Goal: Check status: Check status

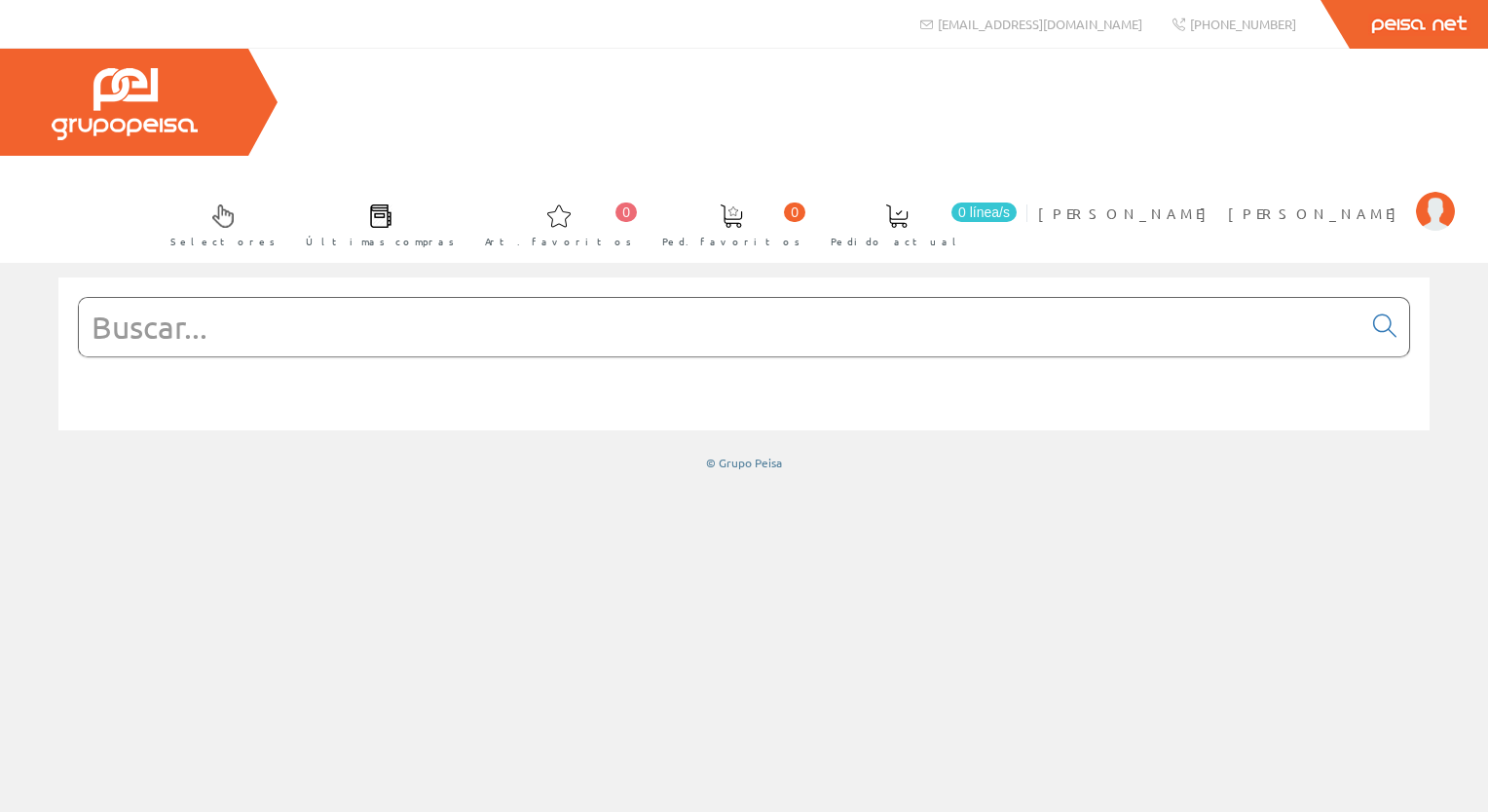
click at [369, 298] on input "text" at bounding box center [720, 327] width 1283 height 59
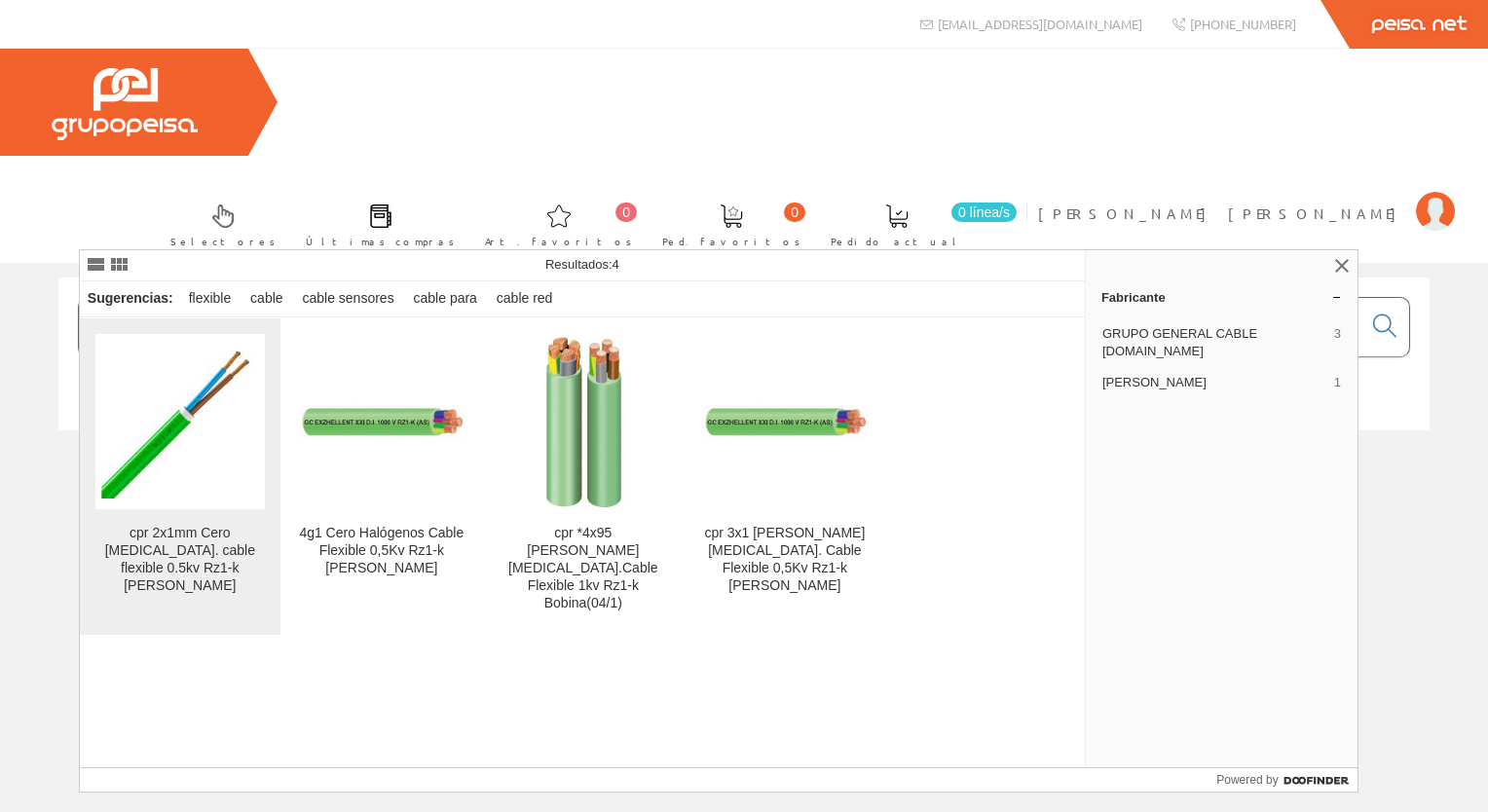
type input "cable flexible 2g1 rz1"
click at [176, 486] on img at bounding box center [180, 421] width 170 height 168
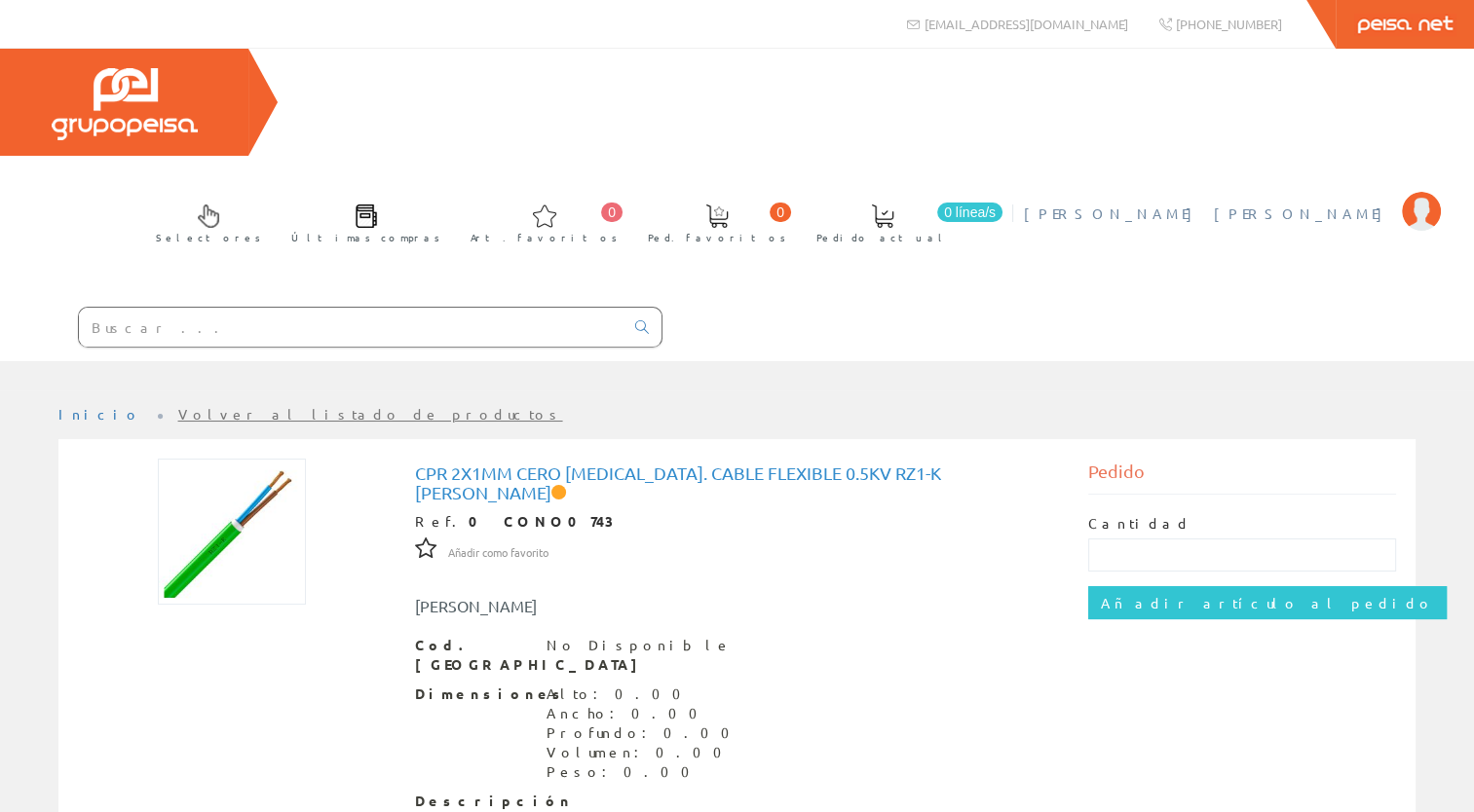
click at [1301, 204] on span "[PERSON_NAME] [PERSON_NAME]" at bounding box center [1208, 214] width 368 height 20
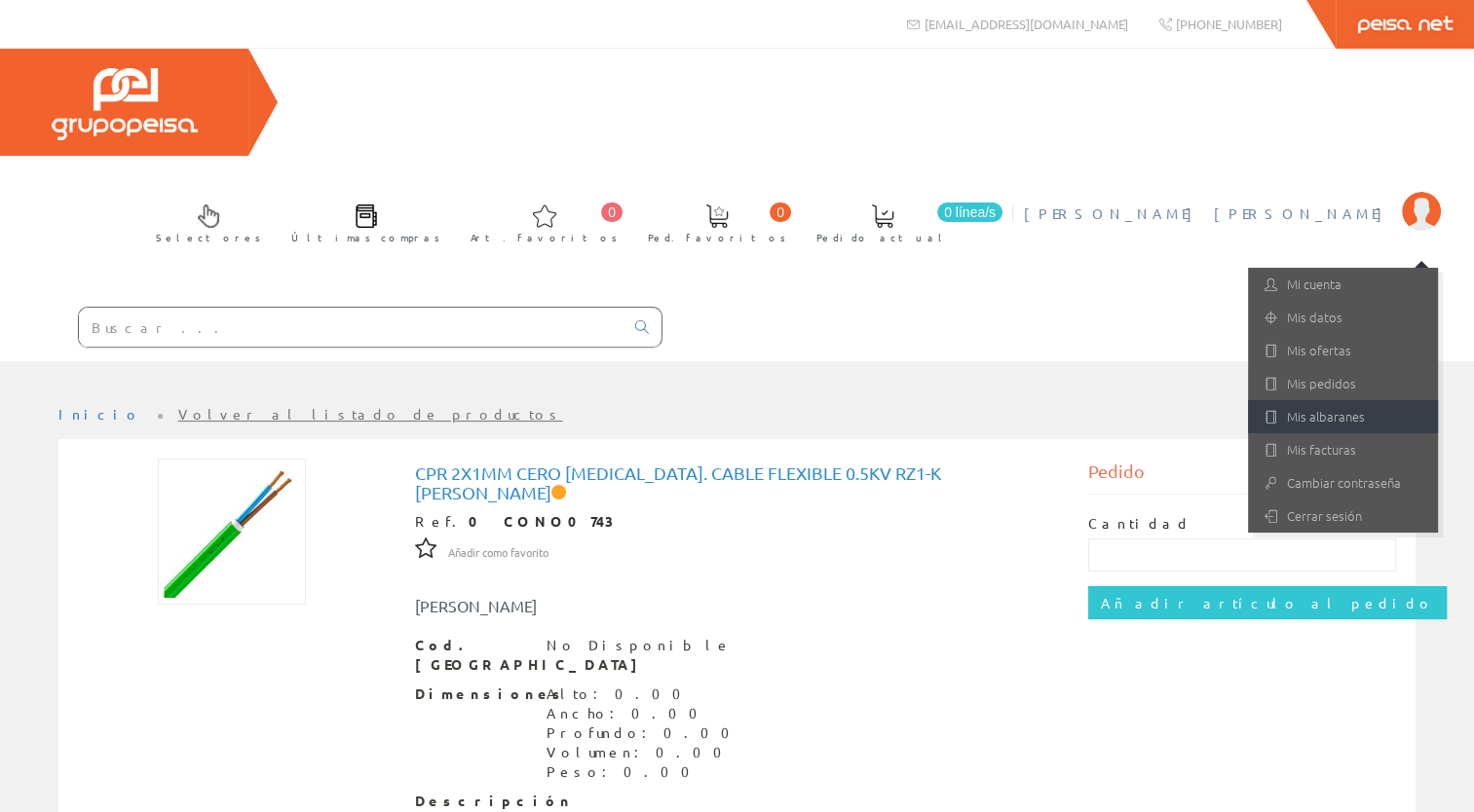
click at [1337, 401] on link "Mis albaranes" at bounding box center [1342, 416] width 190 height 33
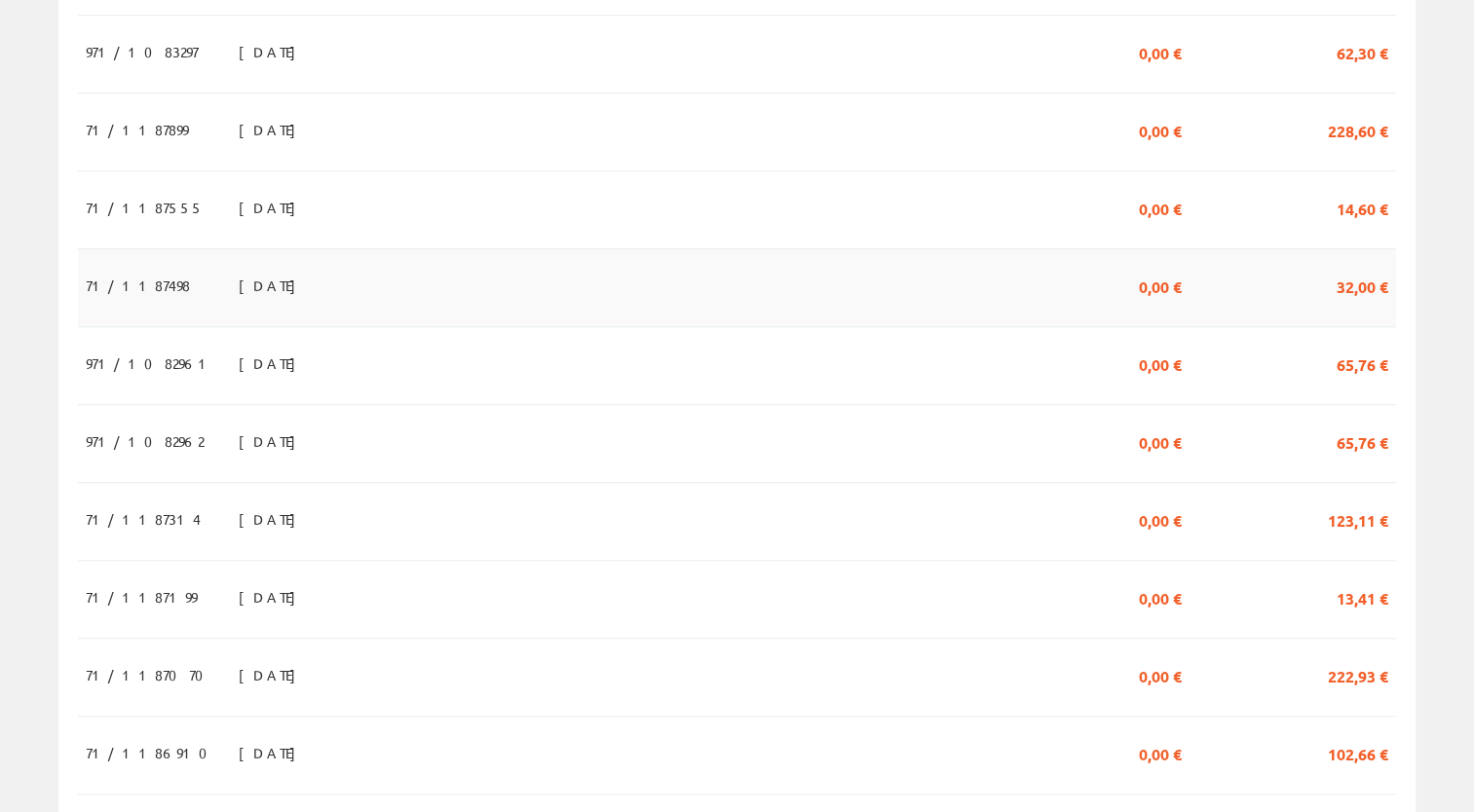
scroll to position [1558, 0]
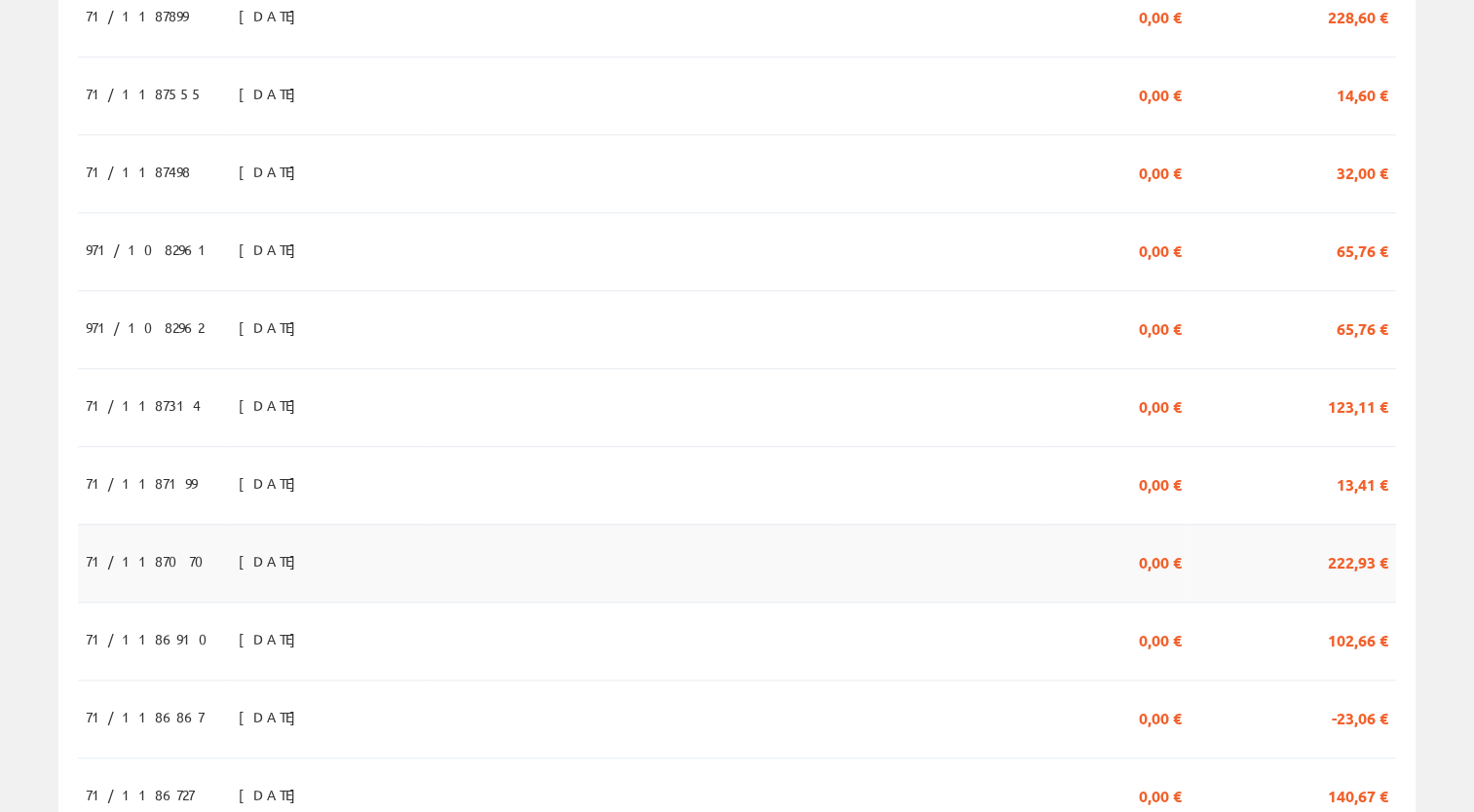
click at [588, 524] on td at bounding box center [629, 563] width 407 height 78
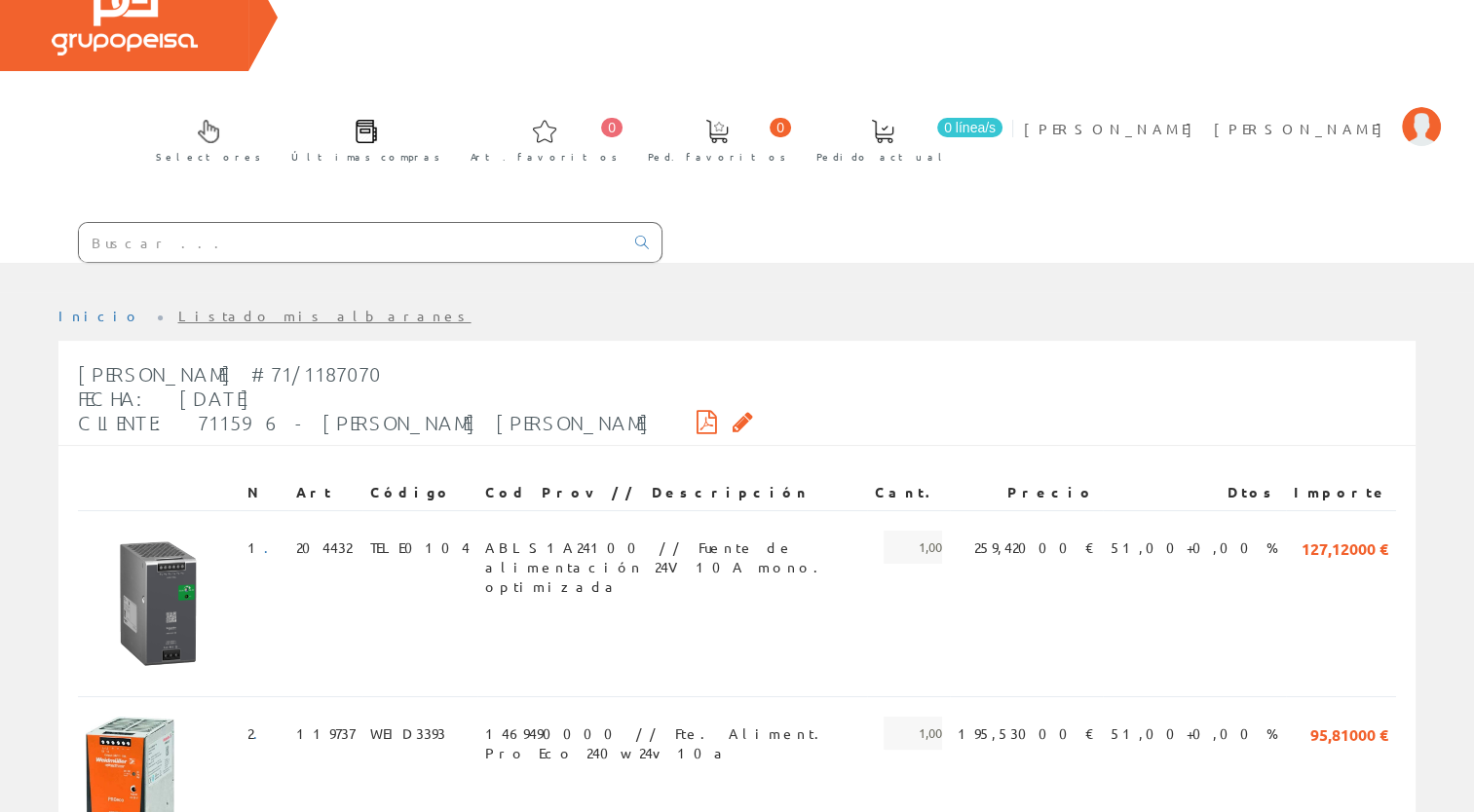
scroll to position [233, 0]
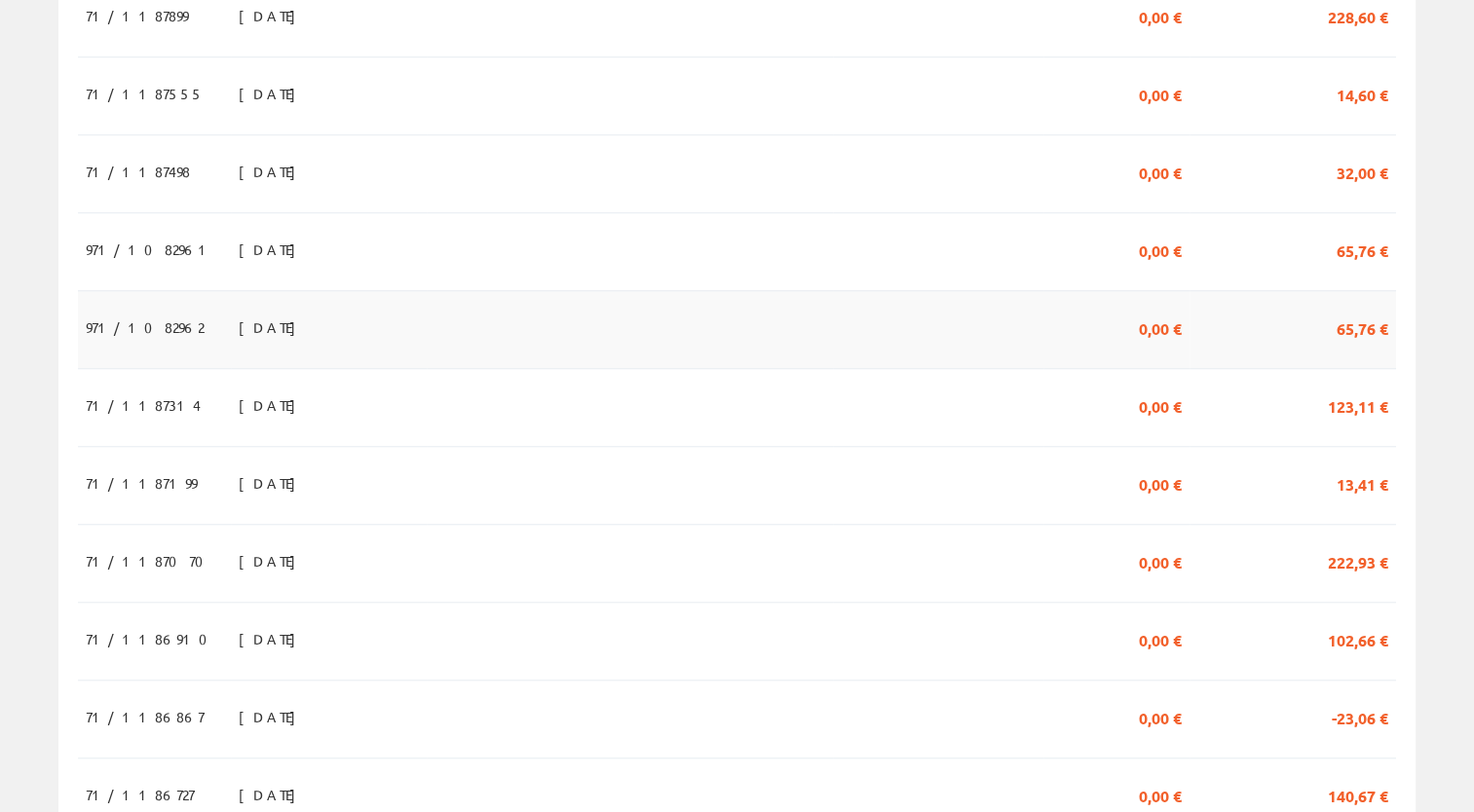
scroll to position [1364, 0]
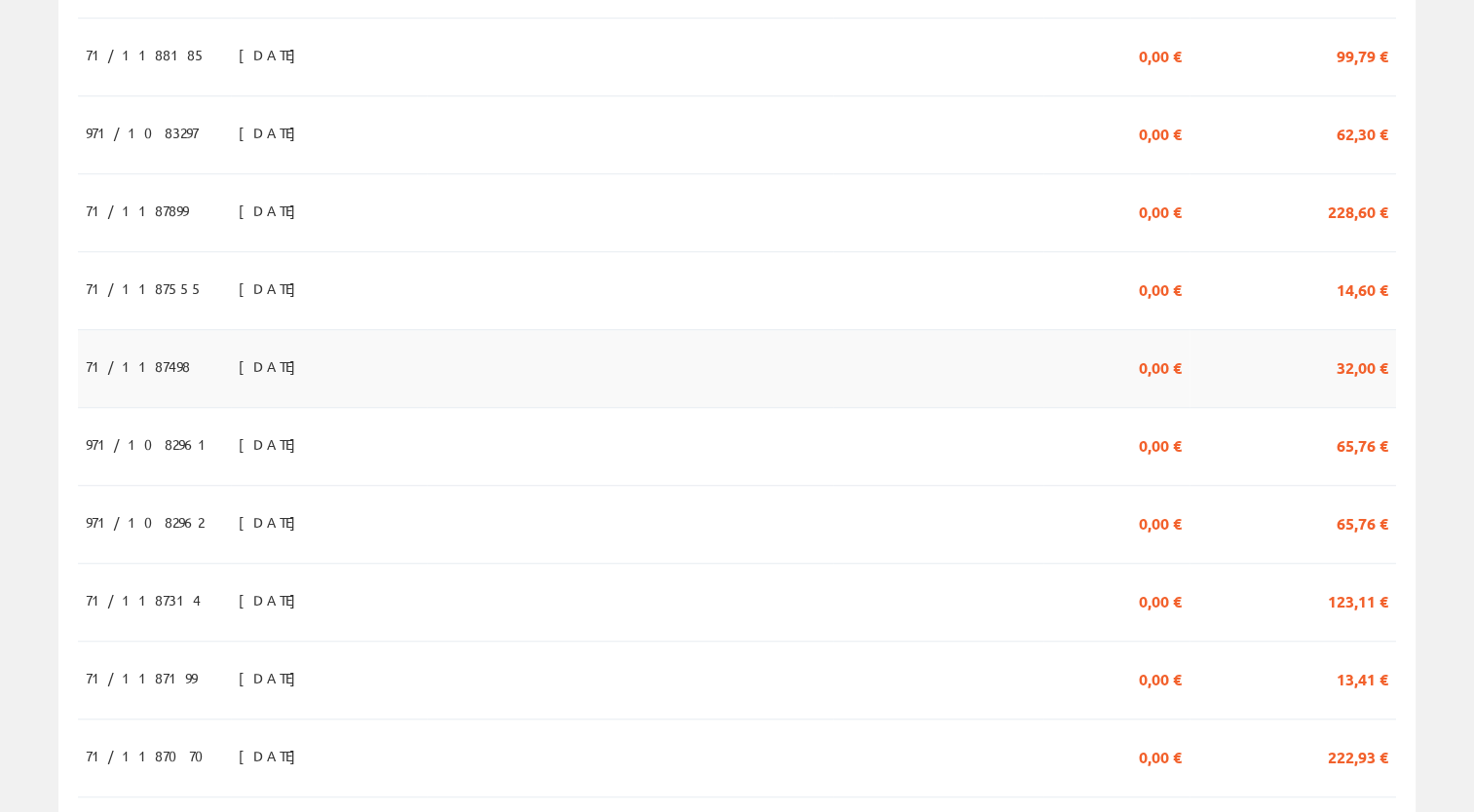
click at [360, 329] on td "28/08/2025" at bounding box center [328, 368] width 196 height 78
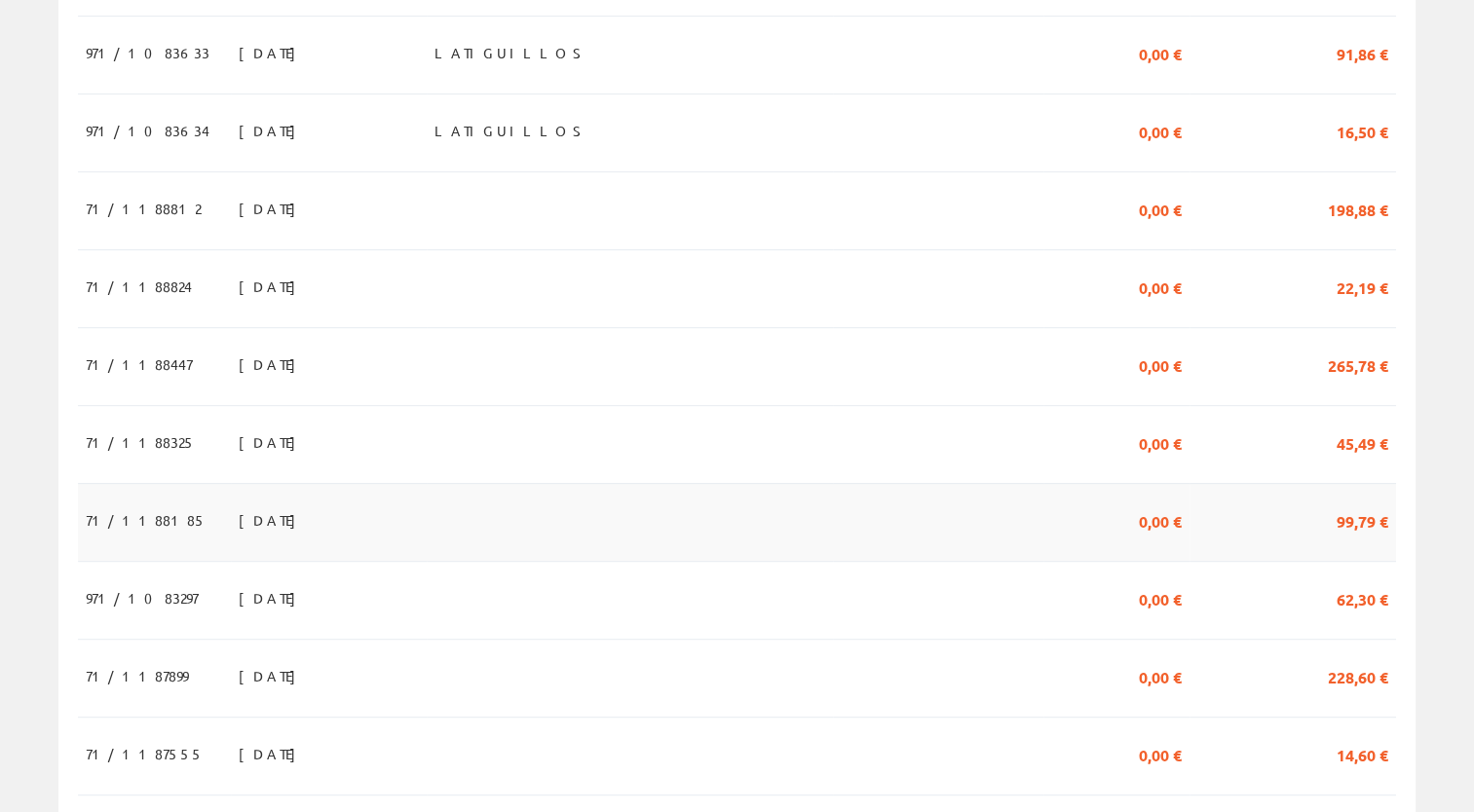
scroll to position [877, 0]
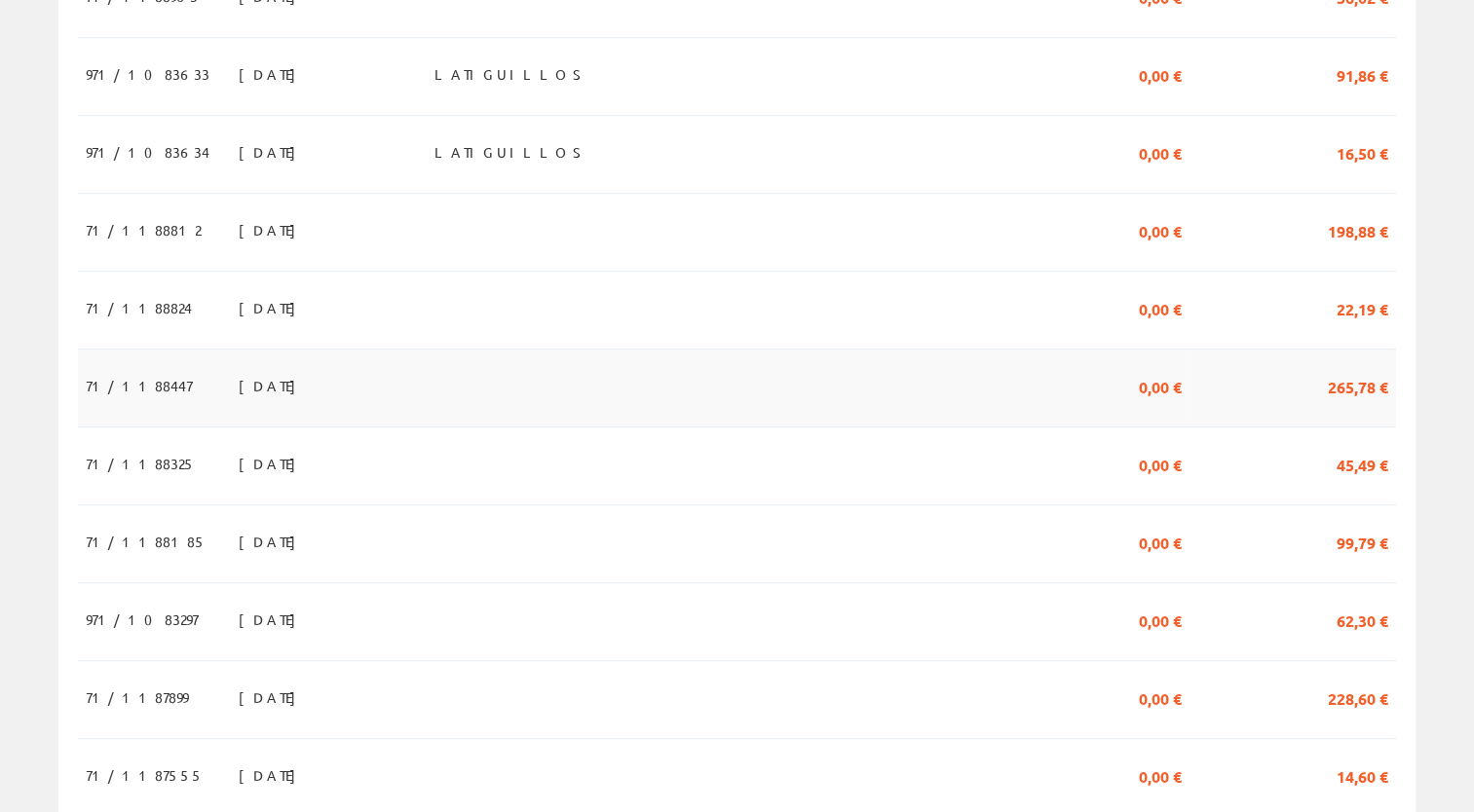
click at [293, 350] on td "[DATE]" at bounding box center [328, 389] width 196 height 78
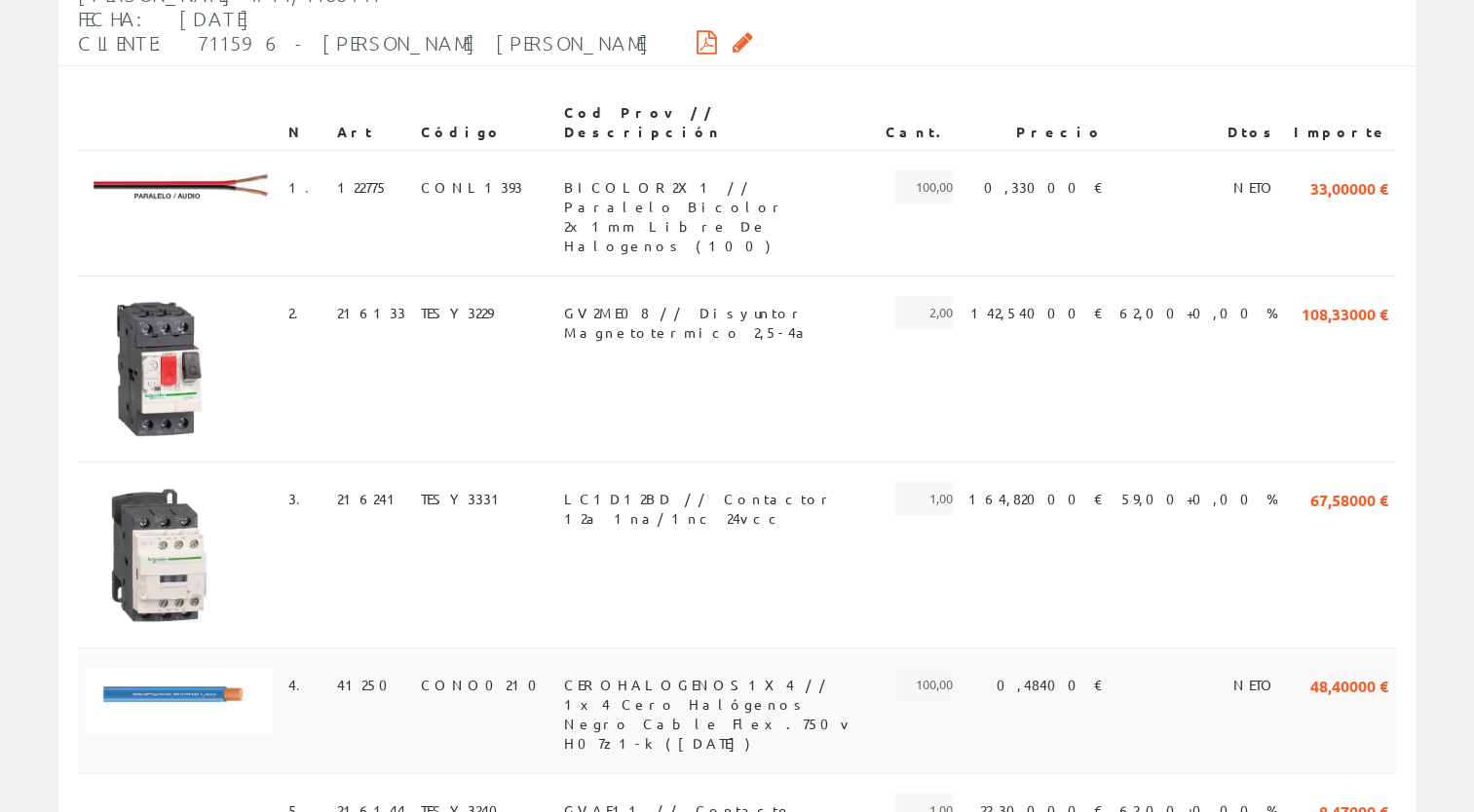
scroll to position [487, 0]
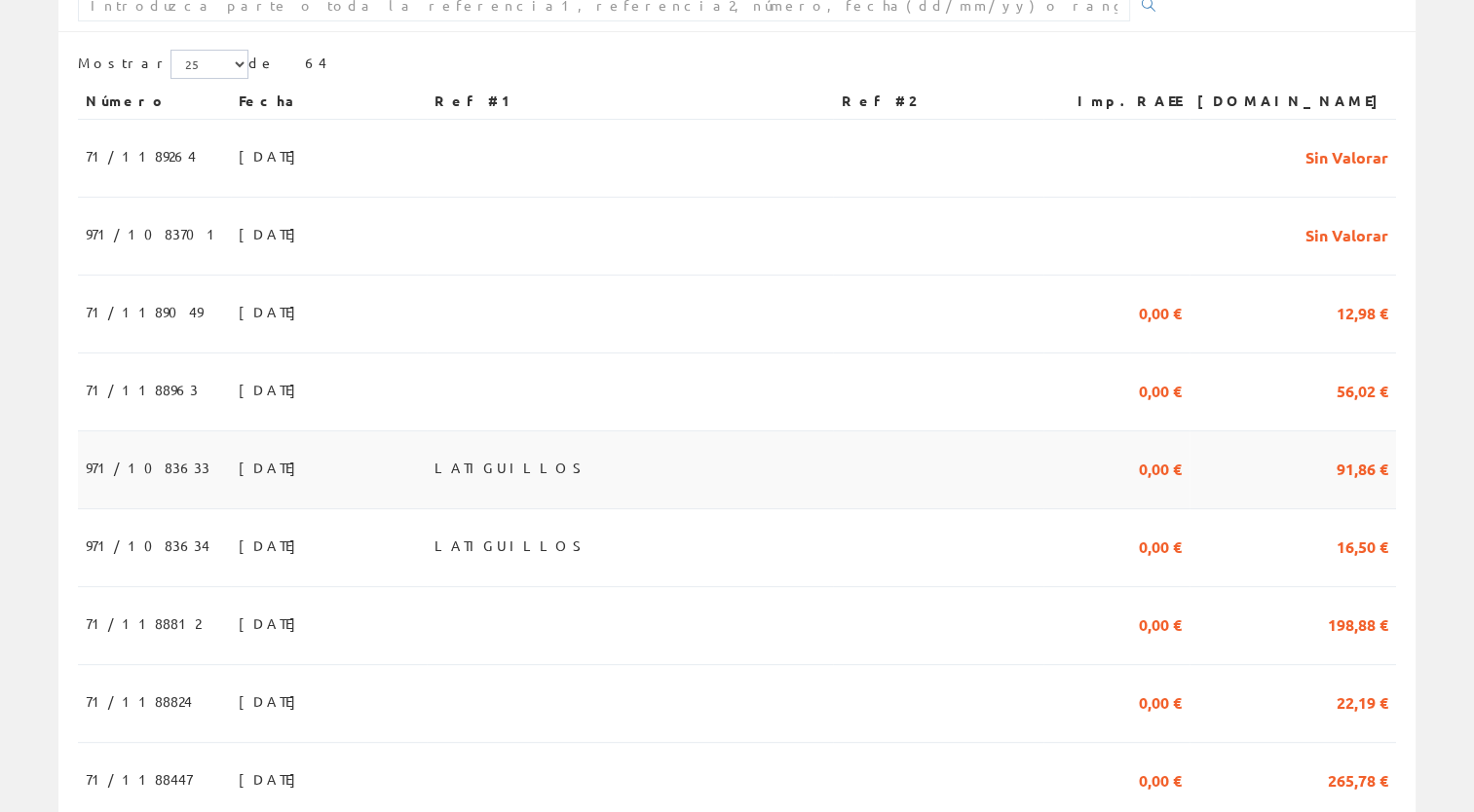
scroll to position [487, 0]
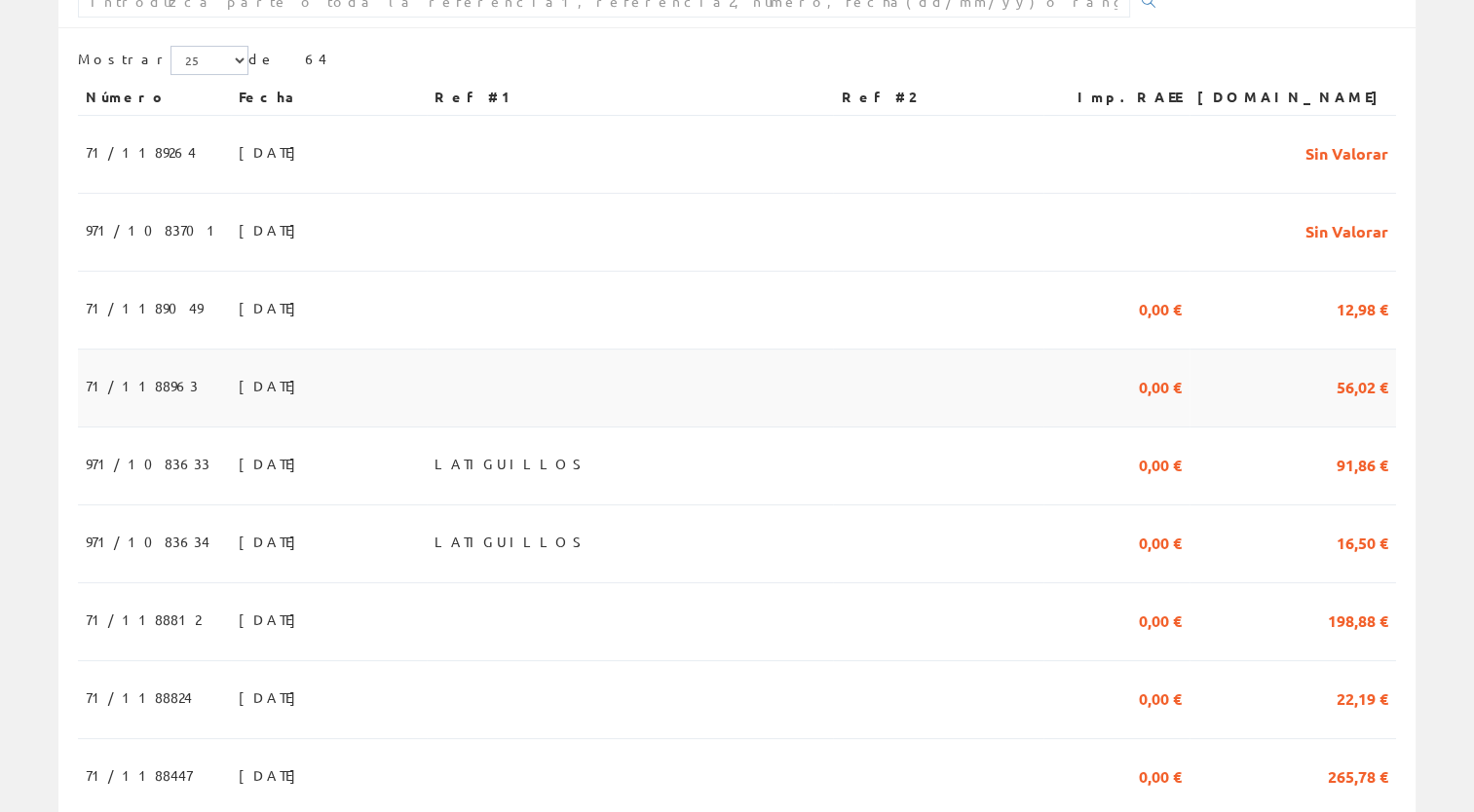
click at [320, 350] on td "29/09/2025" at bounding box center [328, 389] width 196 height 78
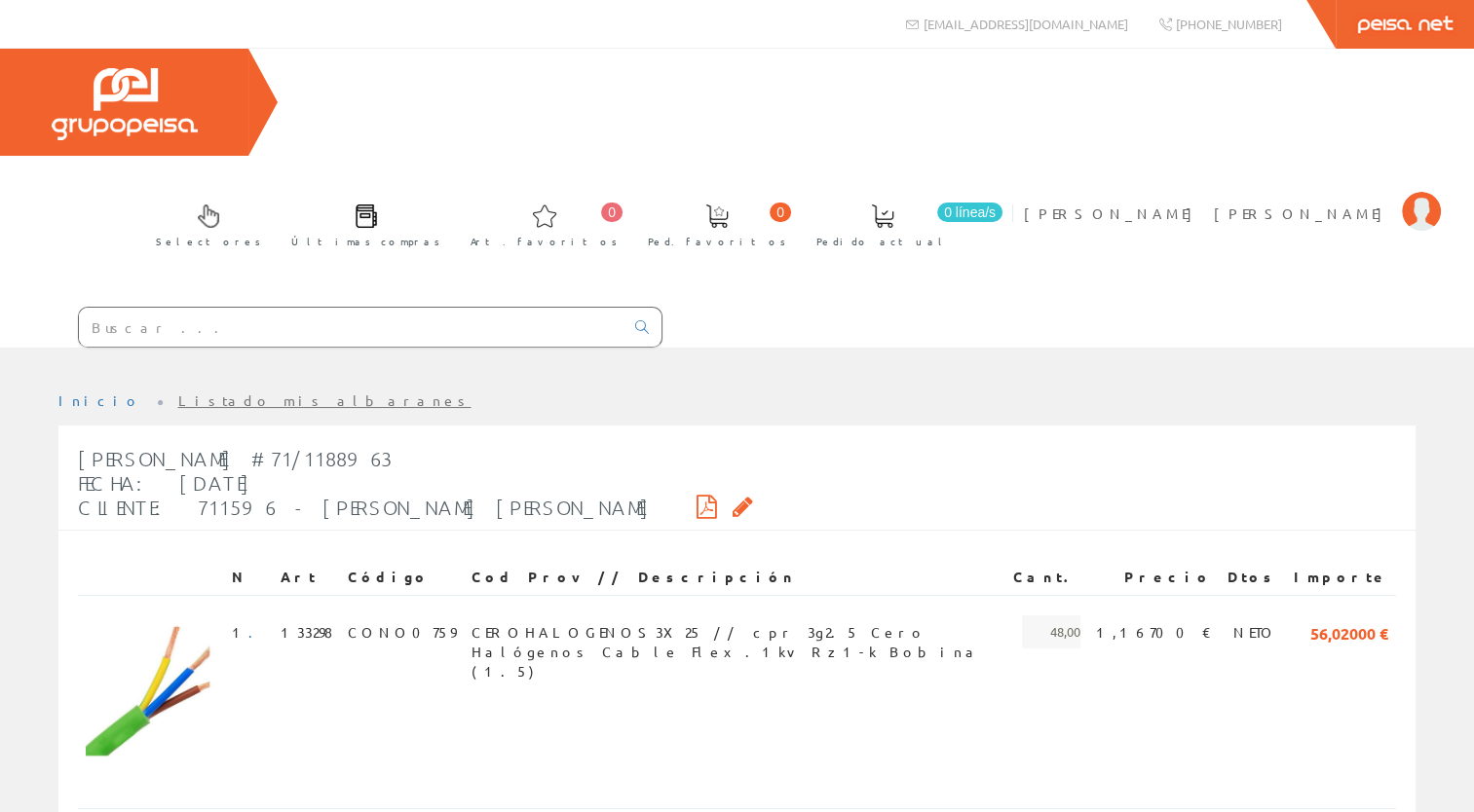
scroll to position [47, 0]
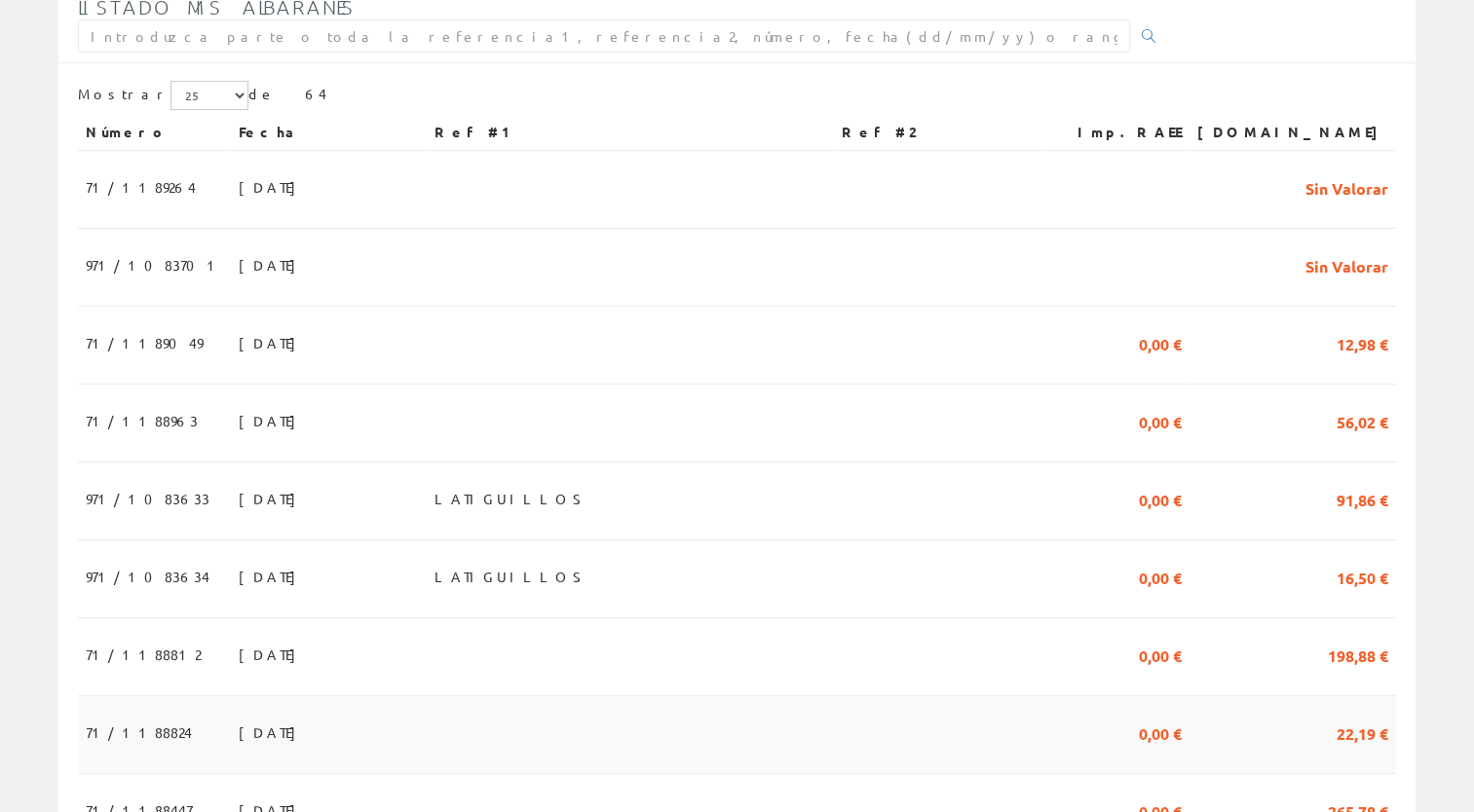
scroll to position [487, 0]
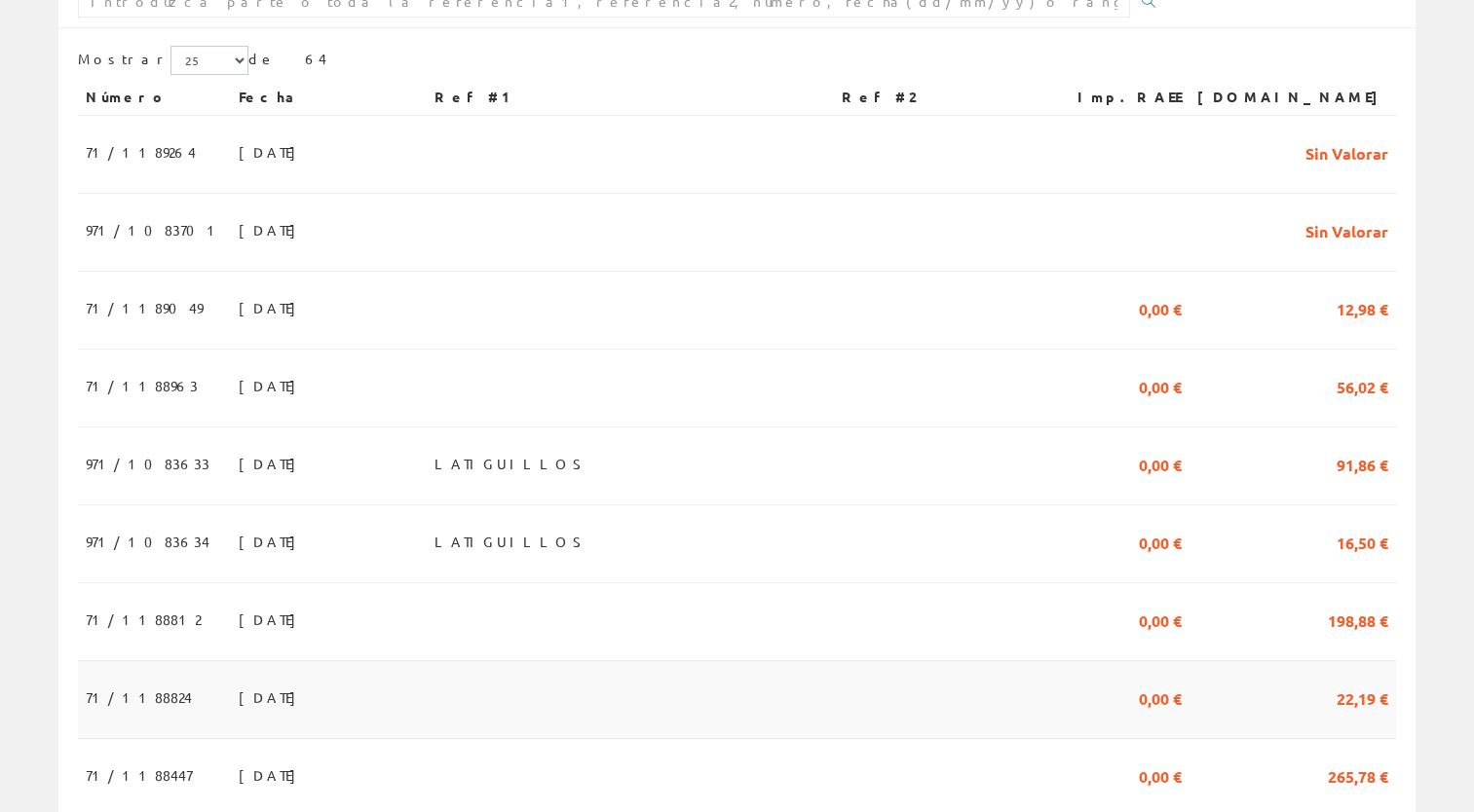
click at [287, 661] on td "[DATE]" at bounding box center [328, 700] width 196 height 78
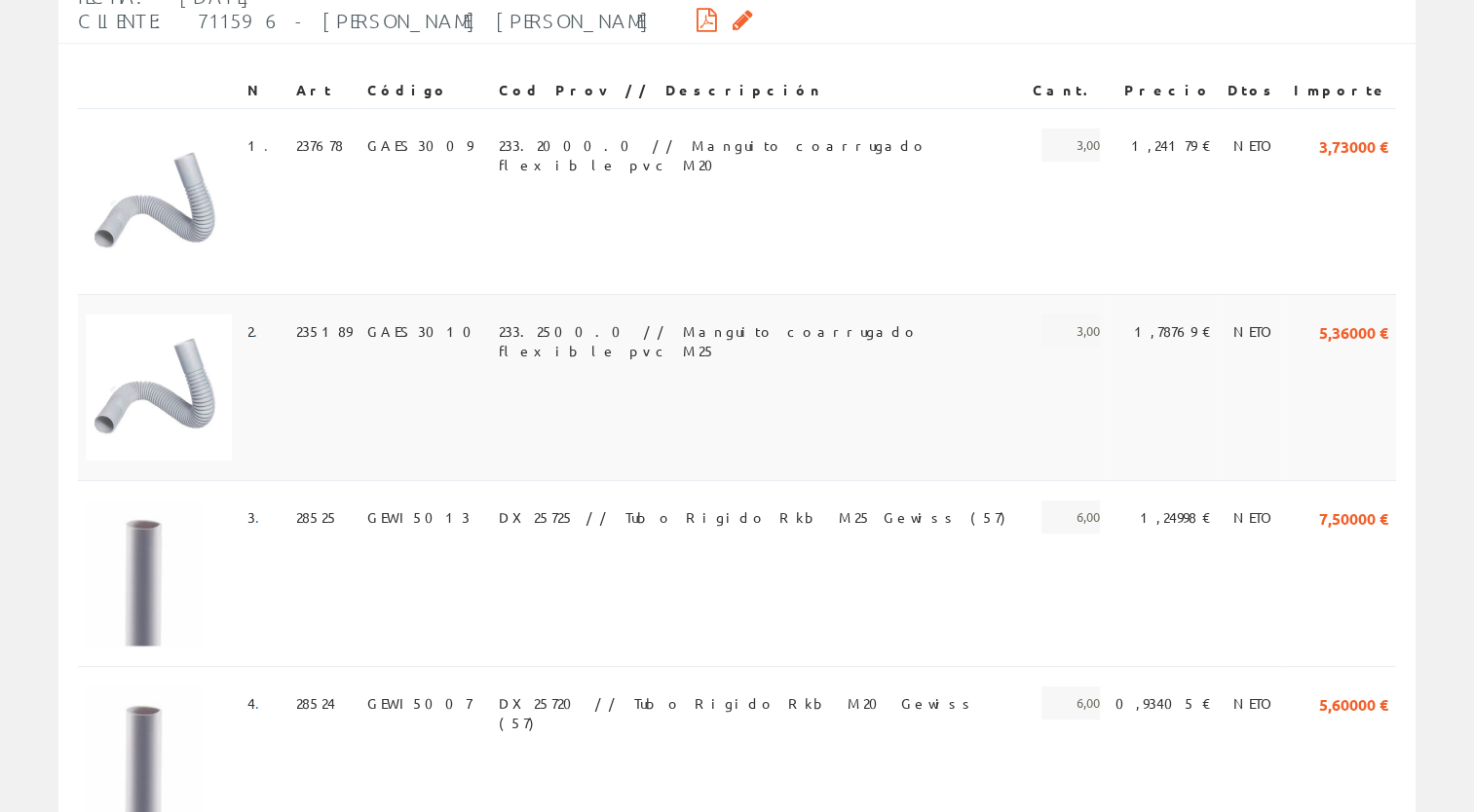
scroll to position [584, 0]
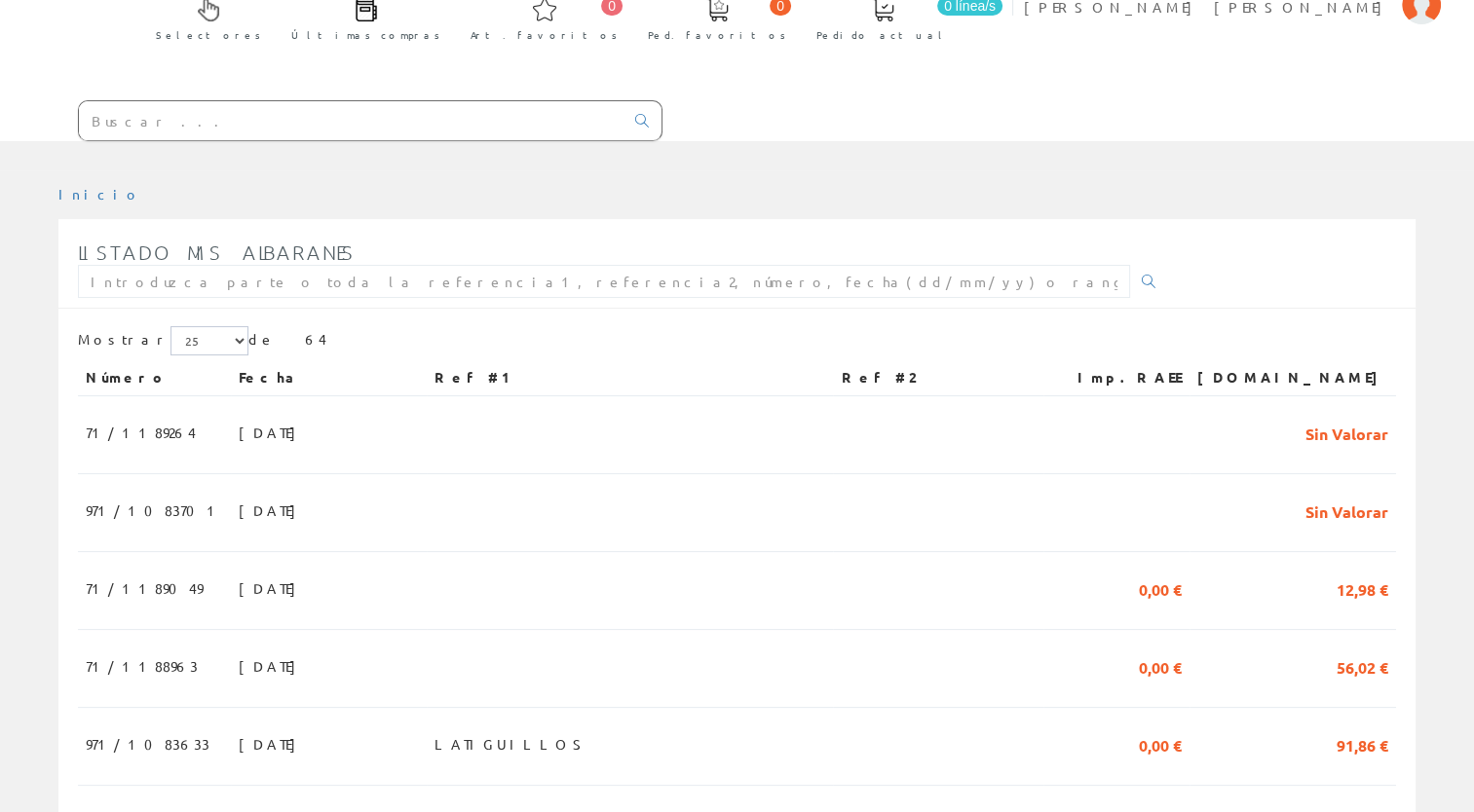
scroll to position [195, 0]
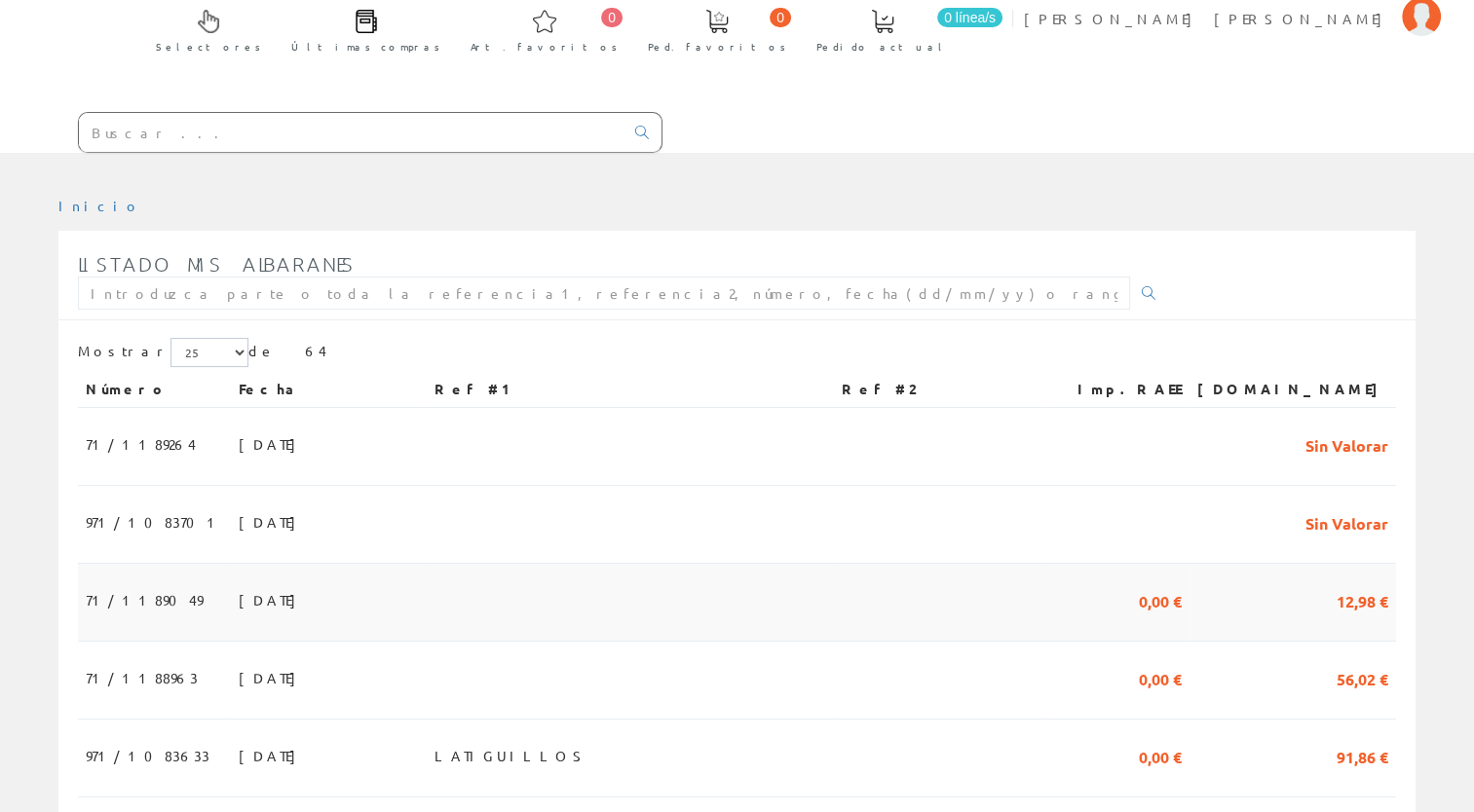
click at [353, 564] on td "30/09/2025" at bounding box center [328, 602] width 196 height 78
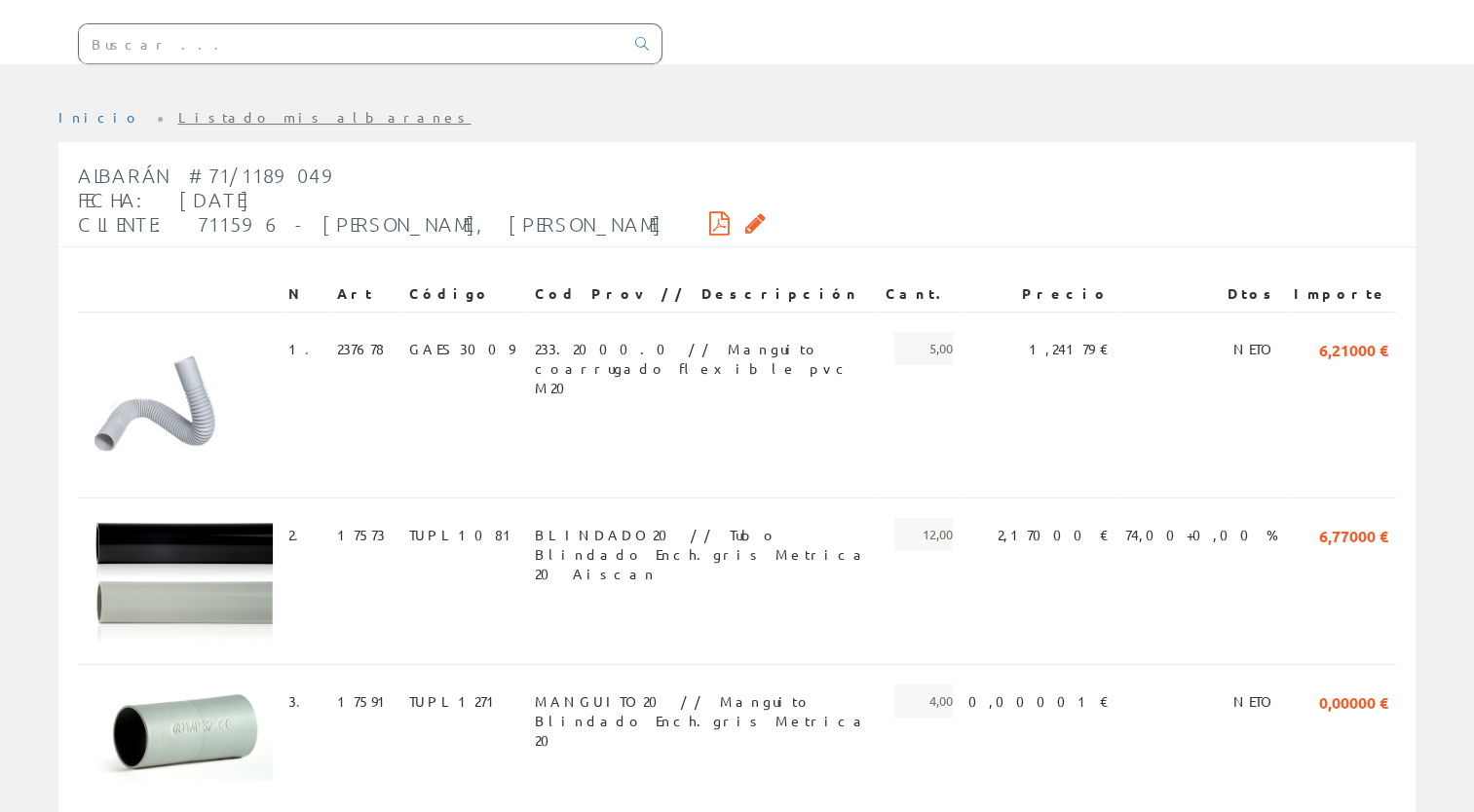
scroll to position [292, 0]
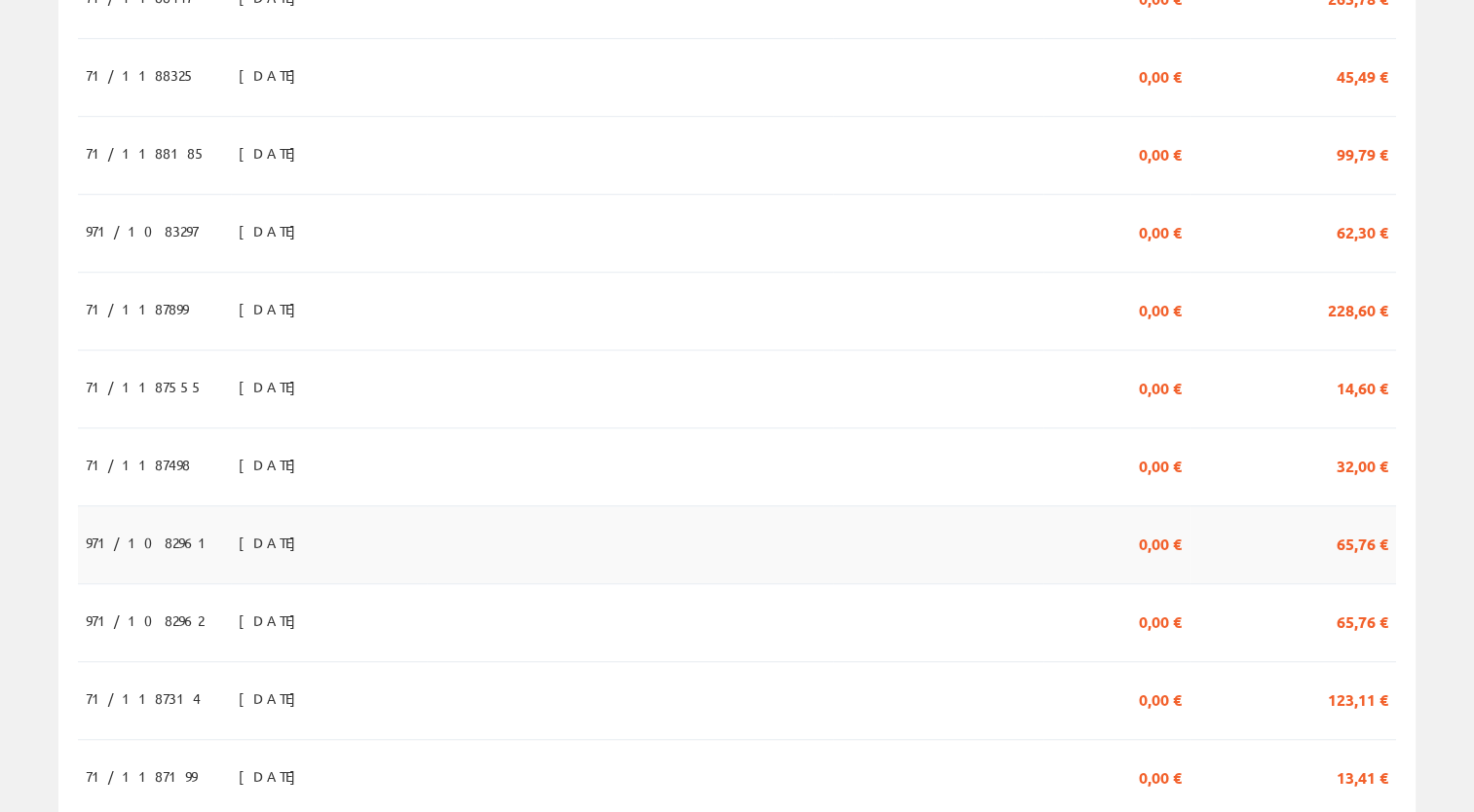
scroll to position [1266, 0]
click at [325, 505] on td "27/08/2025" at bounding box center [328, 544] width 196 height 78
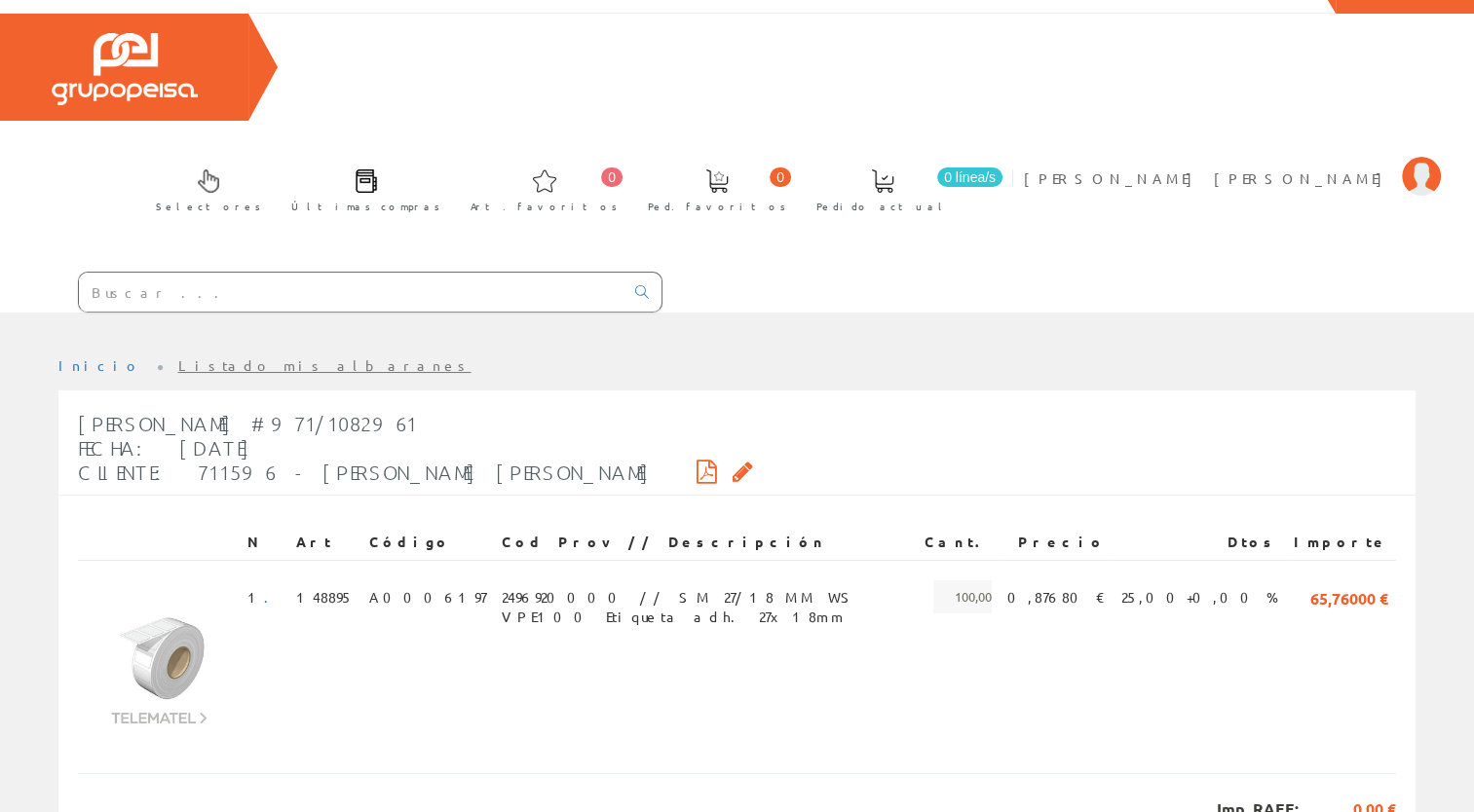
scroll to position [47, 0]
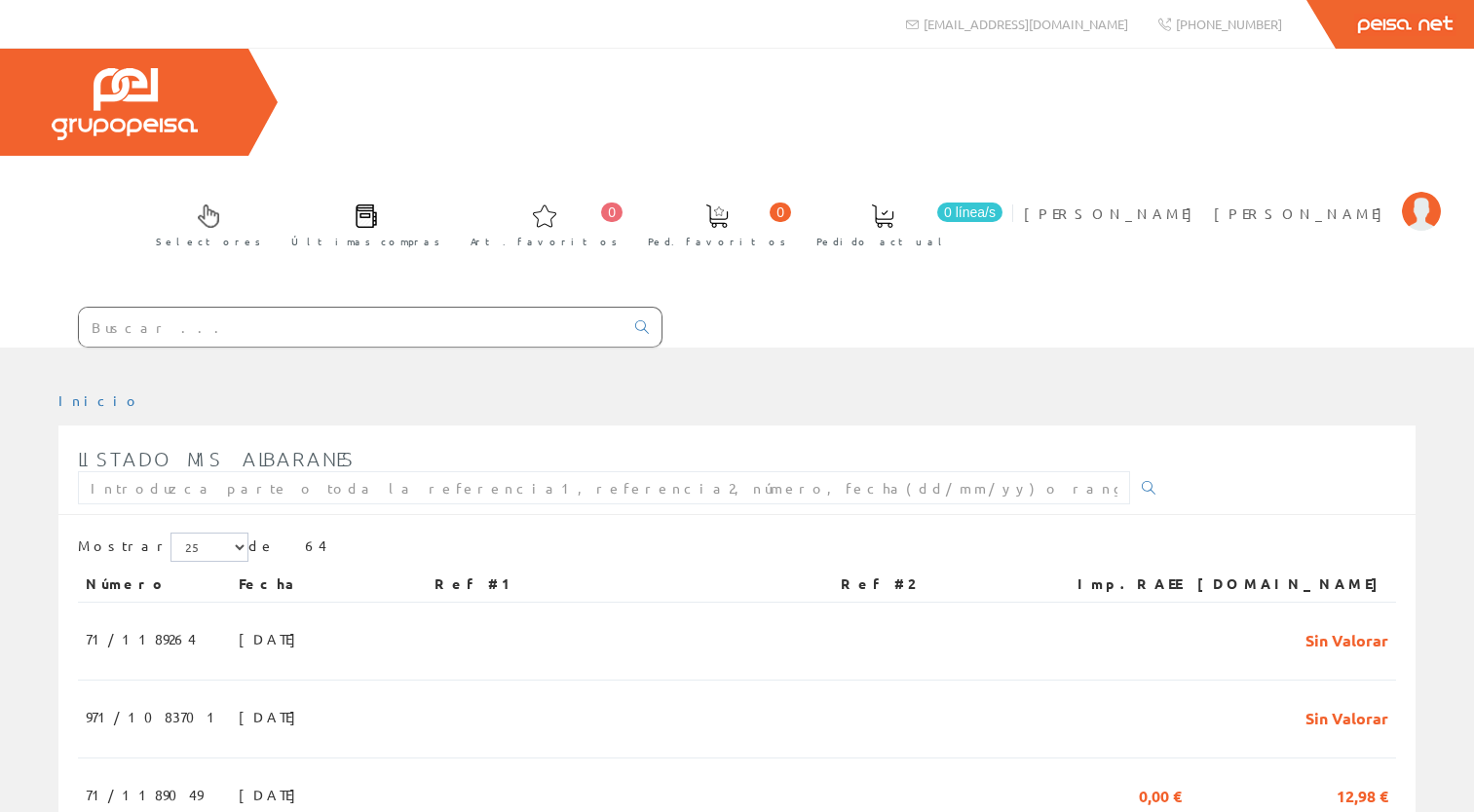
scroll to position [1266, 0]
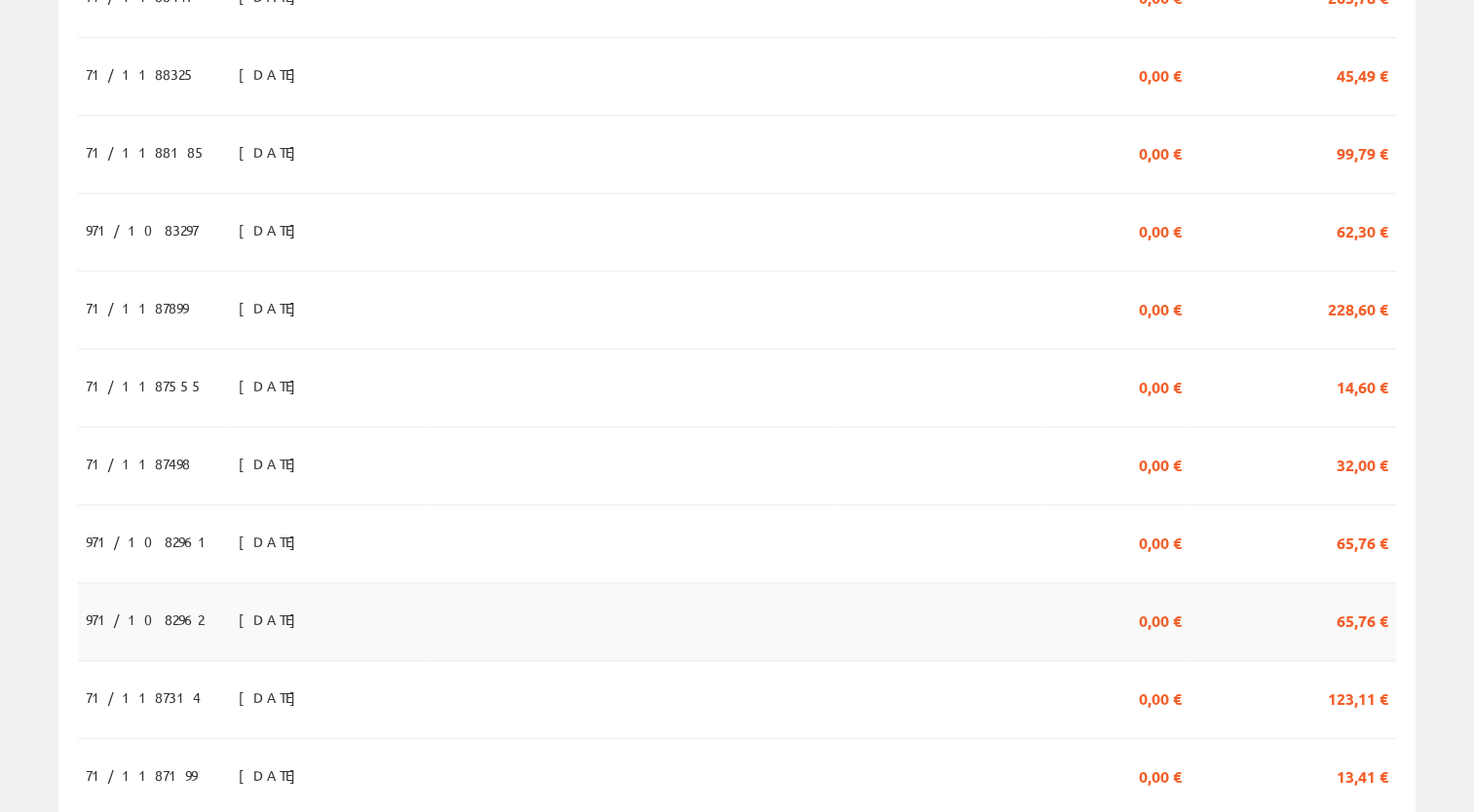
click at [239, 603] on span "27/08/2025" at bounding box center [272, 619] width 68 height 33
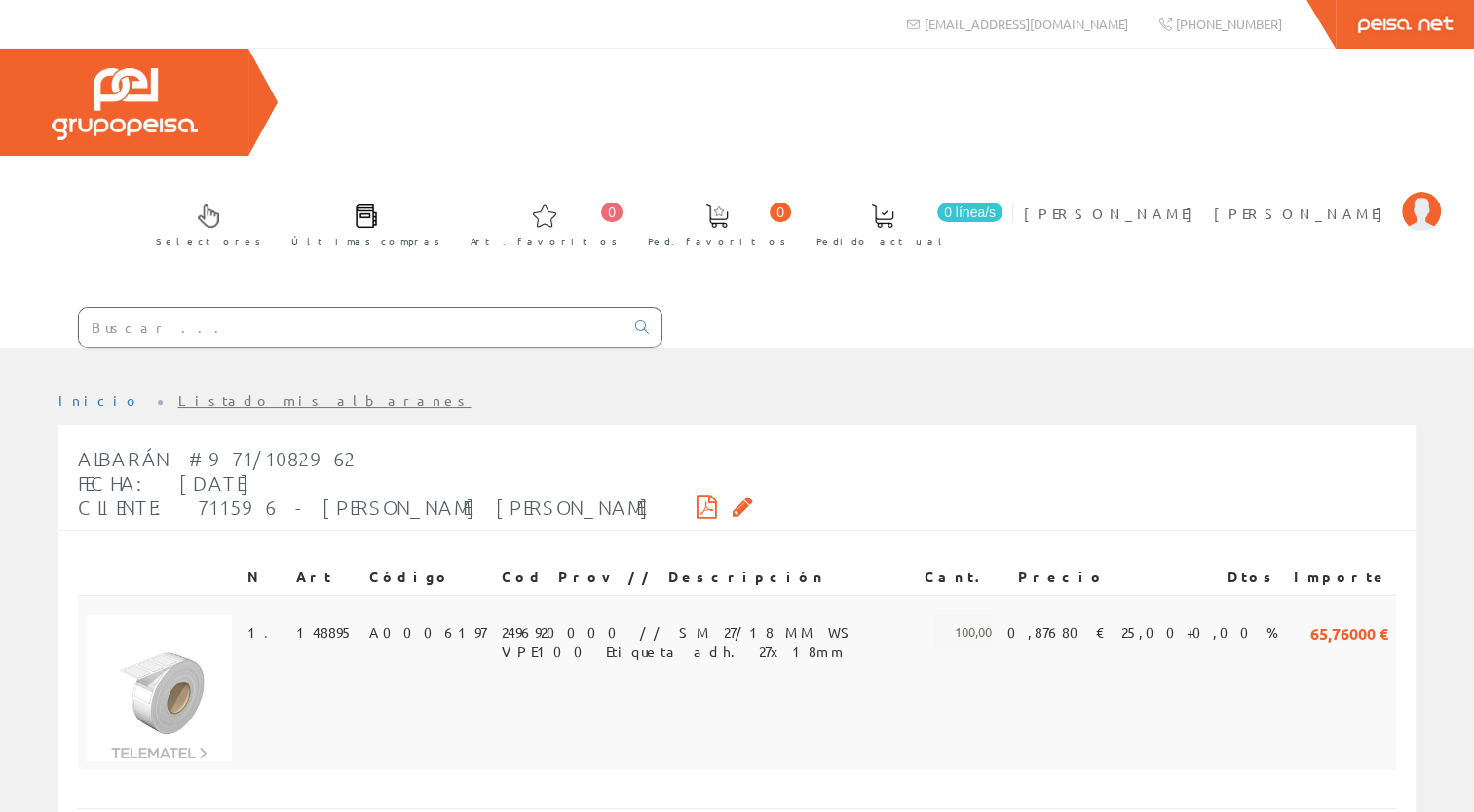
scroll to position [47, 0]
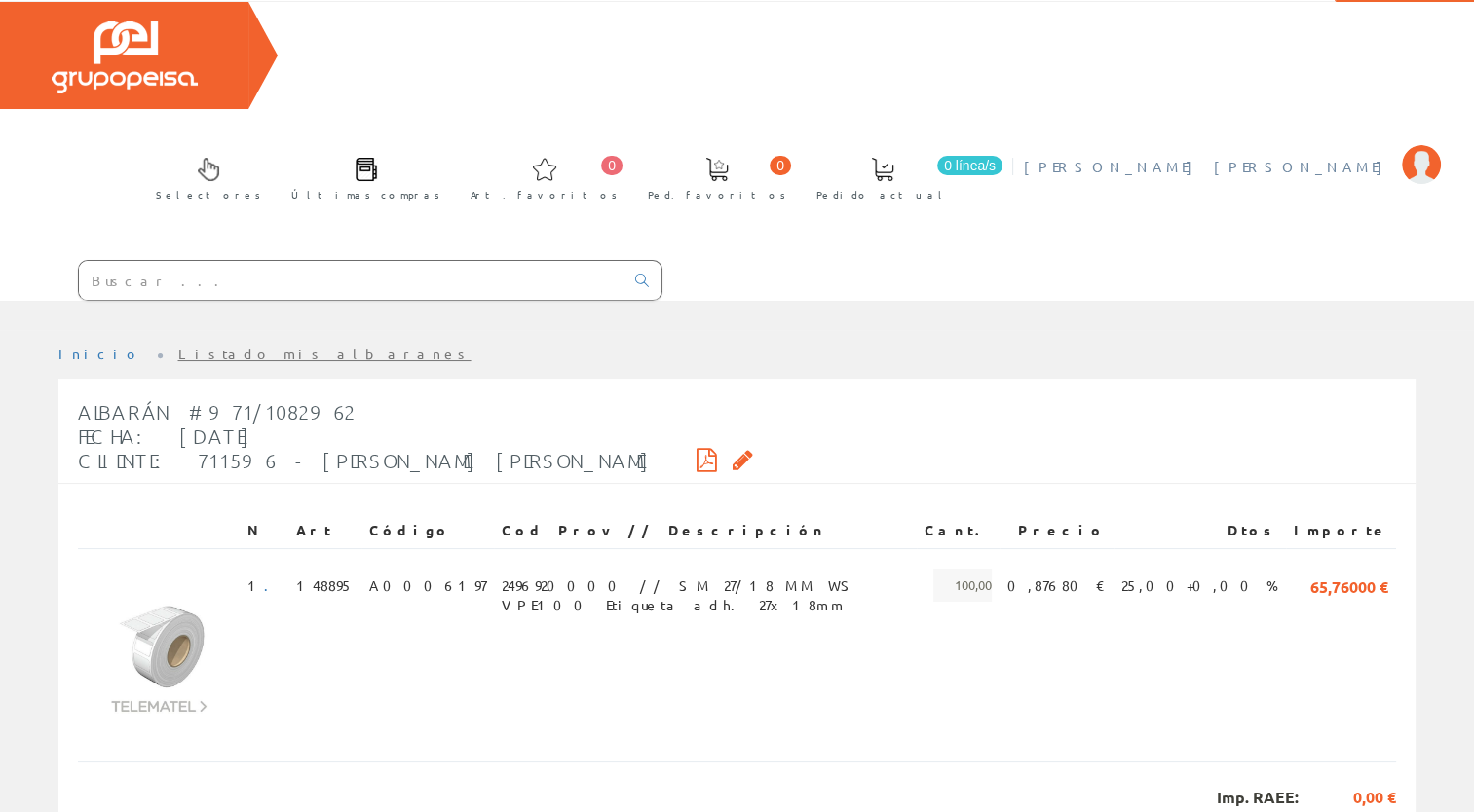
click at [1296, 157] on span "[PERSON_NAME] [PERSON_NAME]" at bounding box center [1208, 167] width 368 height 20
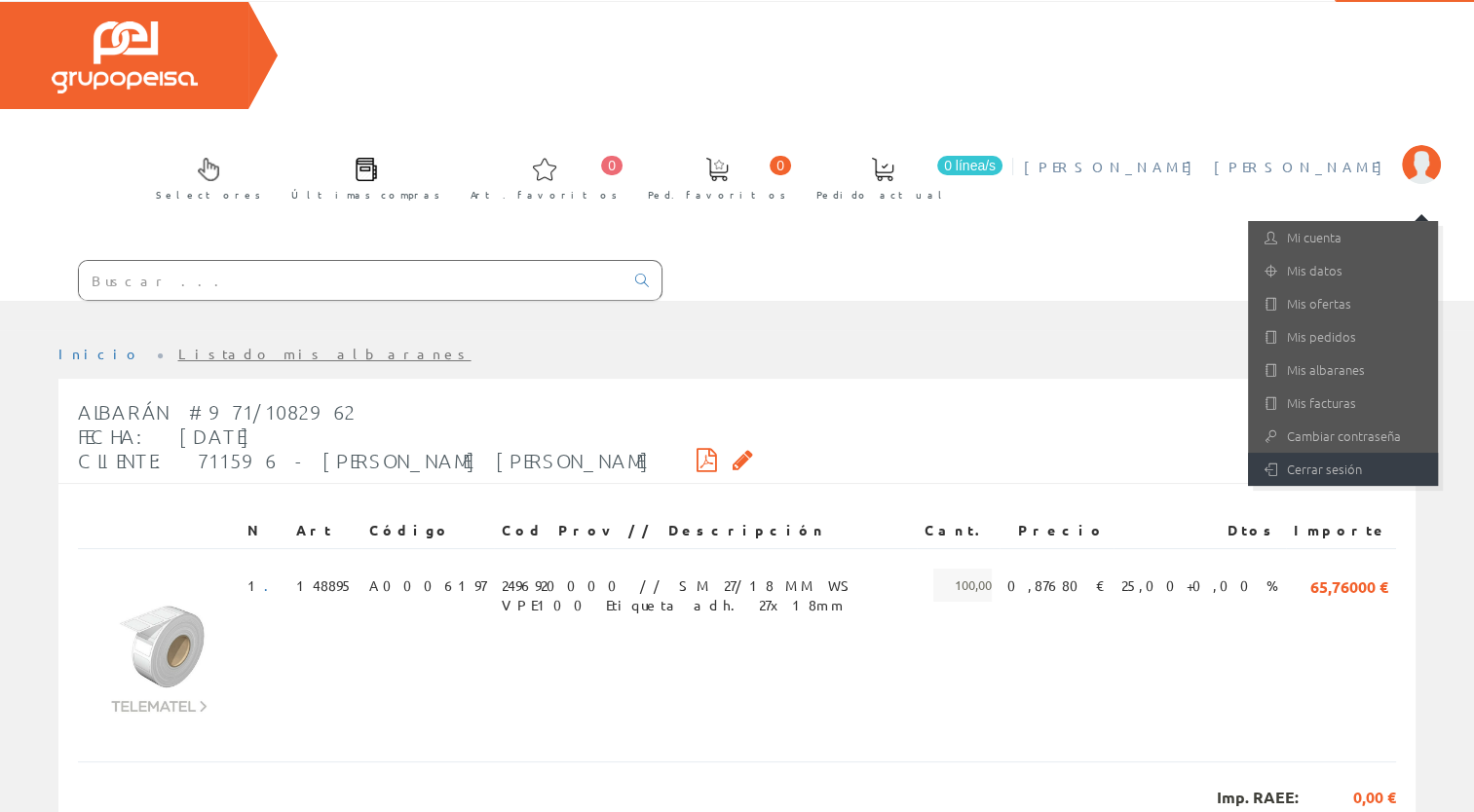
click at [1341, 453] on link "Cerrar sesión" at bounding box center [1342, 469] width 190 height 33
